Goal: Task Accomplishment & Management: Manage account settings

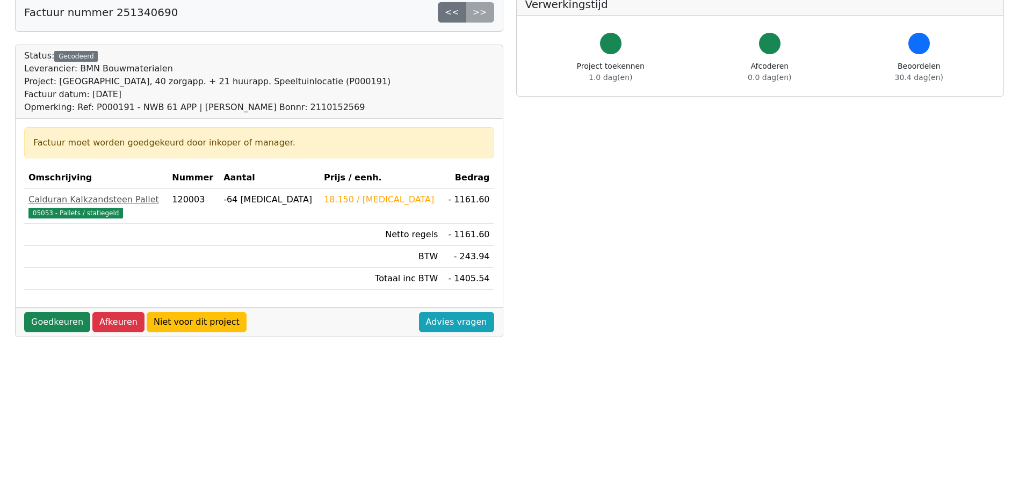
scroll to position [215, 0]
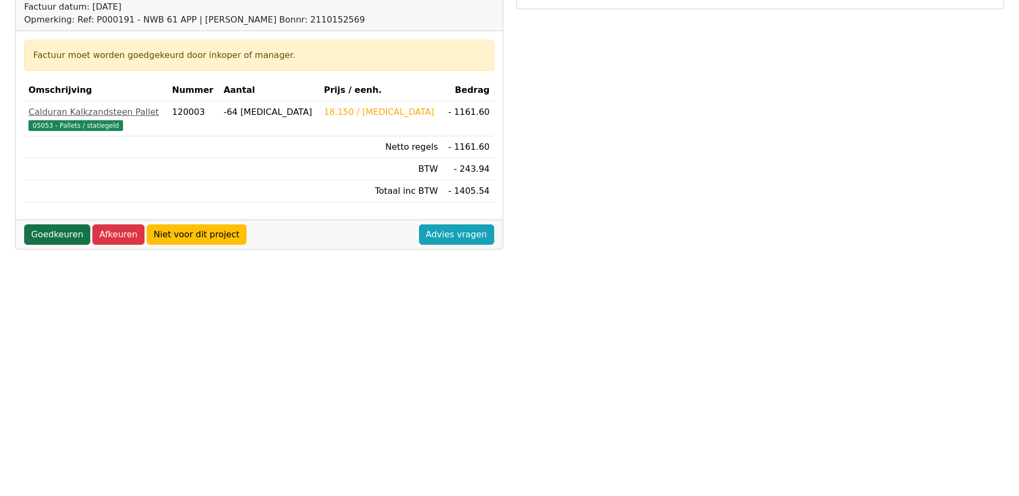
click at [55, 233] on link "Goedkeuren" at bounding box center [57, 235] width 66 height 20
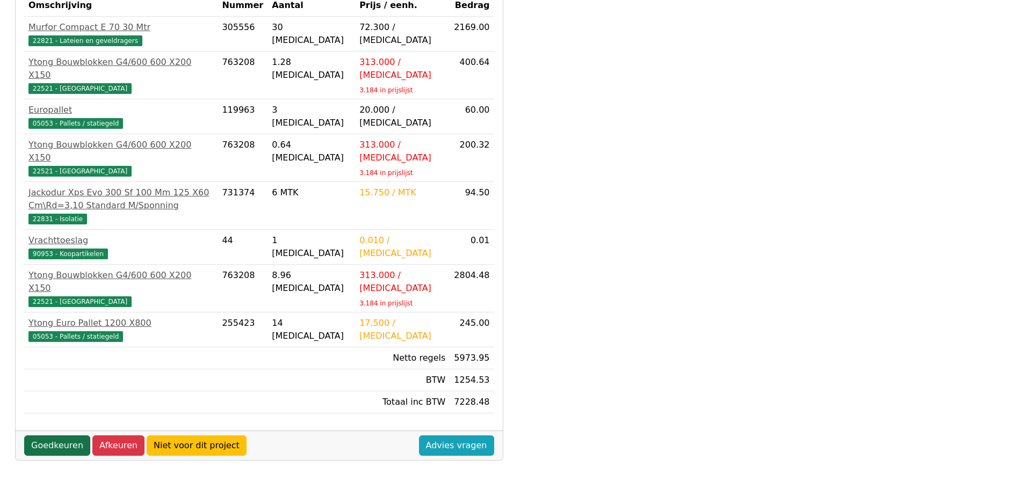
scroll to position [307, 0]
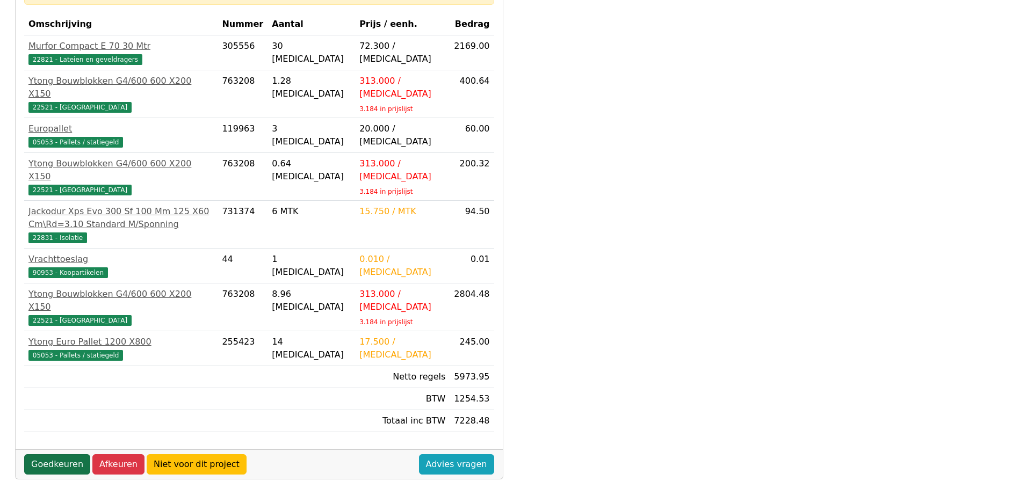
click at [55, 454] on link "Goedkeuren" at bounding box center [57, 464] width 66 height 20
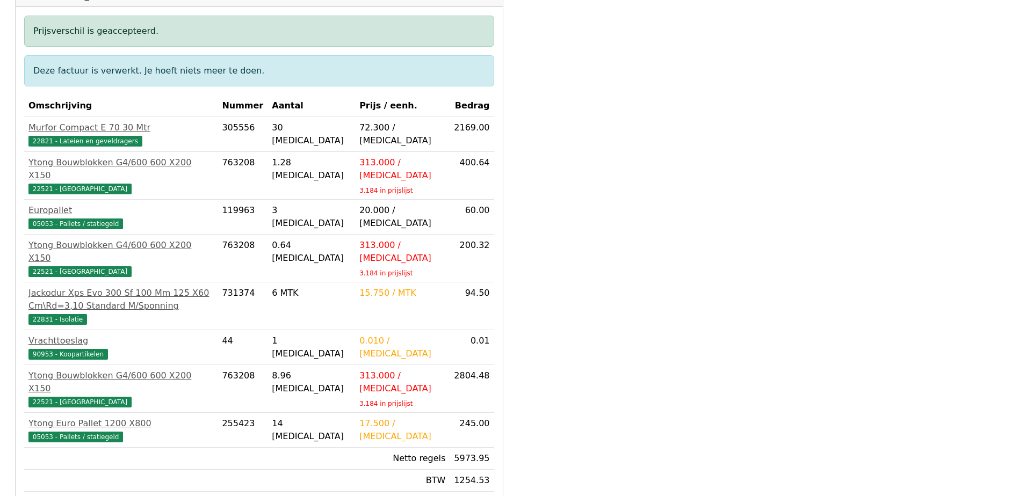
scroll to position [38, 0]
